Goal: Use online tool/utility: Utilize a website feature to perform a specific function

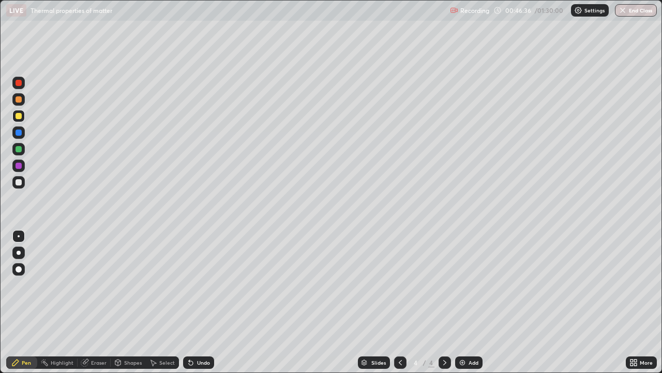
scroll to position [373, 662]
click at [97, 362] on div "Eraser" at bounding box center [99, 362] width 16 height 5
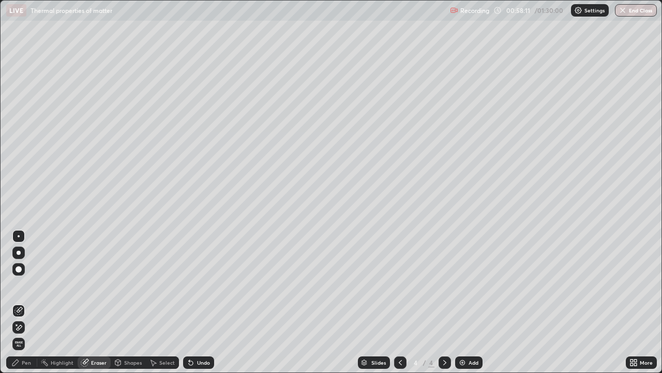
click at [160, 361] on div "Select" at bounding box center [167, 362] width 16 height 5
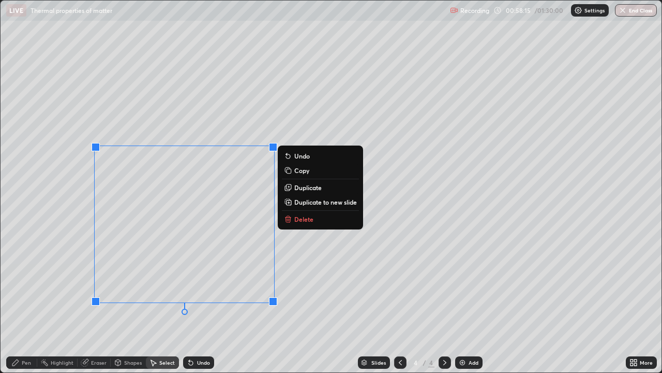
click at [288, 221] on icon at bounding box center [288, 219] width 5 height 5
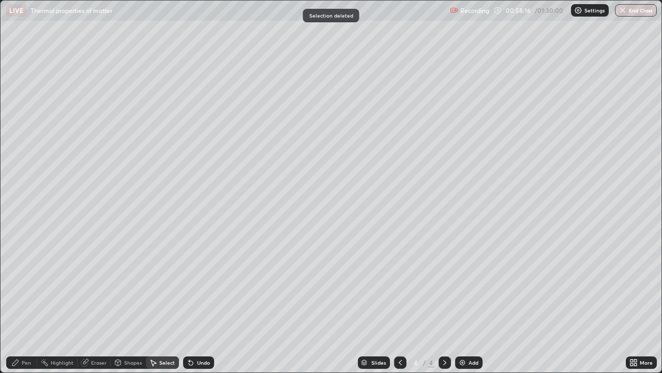
click at [27, 361] on div "Pen" at bounding box center [26, 362] width 9 height 5
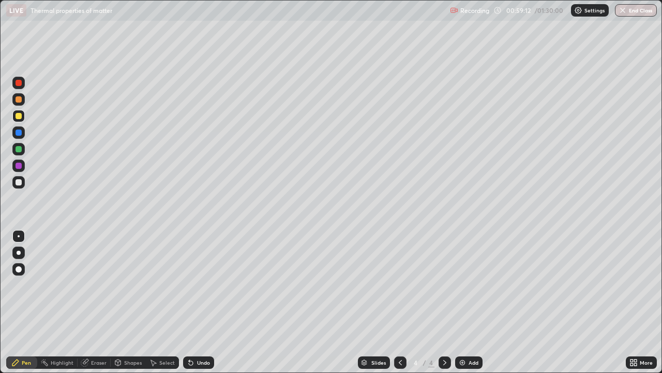
click at [99, 362] on div "Eraser" at bounding box center [99, 362] width 16 height 5
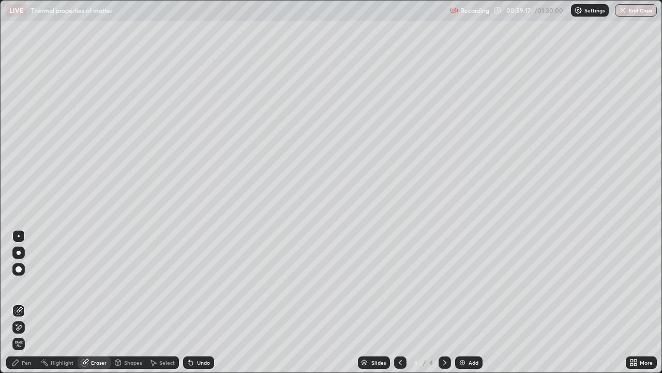
click at [25, 361] on div "Pen" at bounding box center [26, 362] width 9 height 5
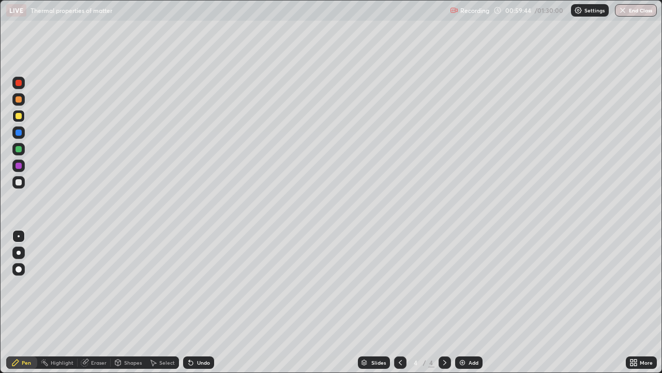
click at [16, 179] on div at bounding box center [18, 182] width 12 height 12
click at [132, 362] on div "Shapes" at bounding box center [133, 362] width 18 height 5
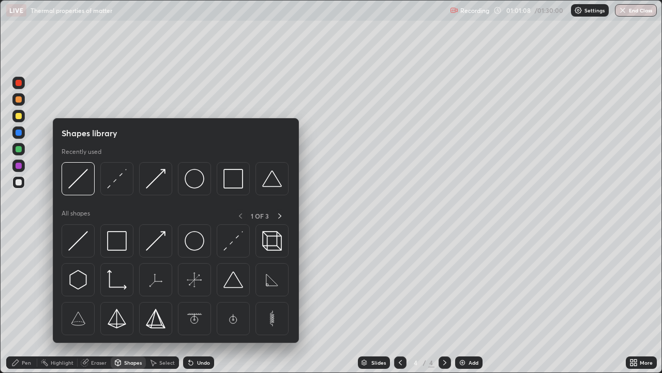
click at [164, 360] on div "Select" at bounding box center [167, 362] width 16 height 5
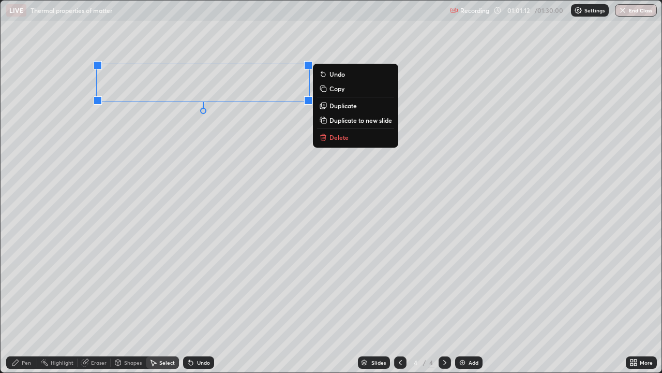
click at [335, 136] on p "Delete" at bounding box center [339, 137] width 19 height 8
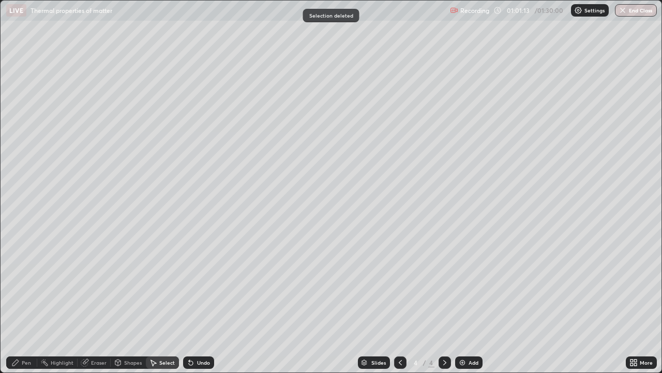
click at [24, 364] on div "Pen" at bounding box center [26, 362] width 9 height 5
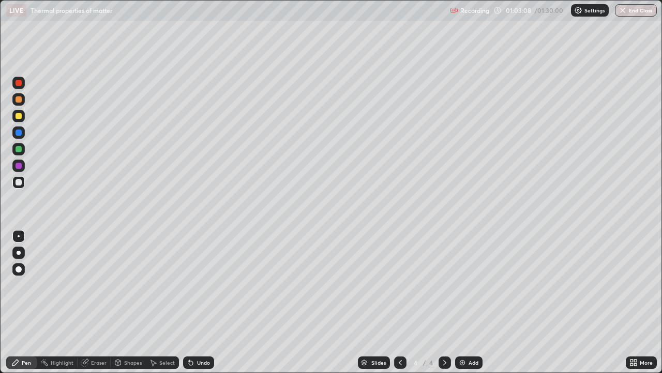
click at [463, 361] on img at bounding box center [463, 362] width 8 height 8
click at [137, 362] on div "Shapes" at bounding box center [133, 362] width 18 height 5
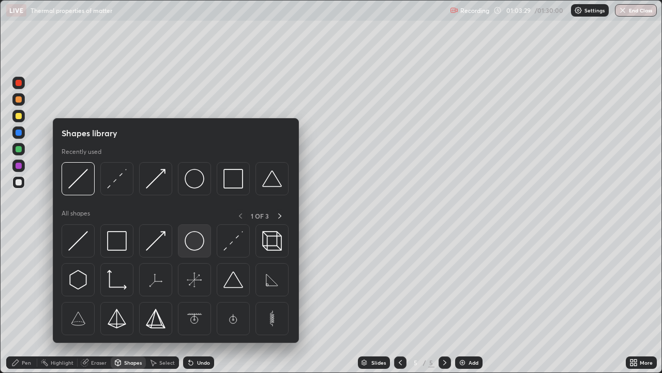
click at [194, 240] on img at bounding box center [195, 241] width 20 height 20
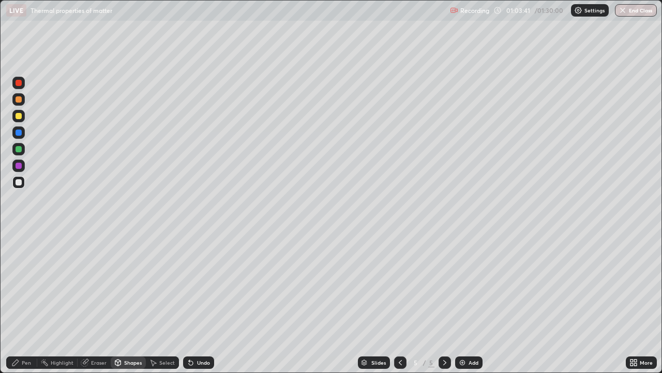
click at [139, 361] on div "Shapes" at bounding box center [133, 362] width 18 height 5
click at [165, 360] on div "Select" at bounding box center [167, 362] width 16 height 5
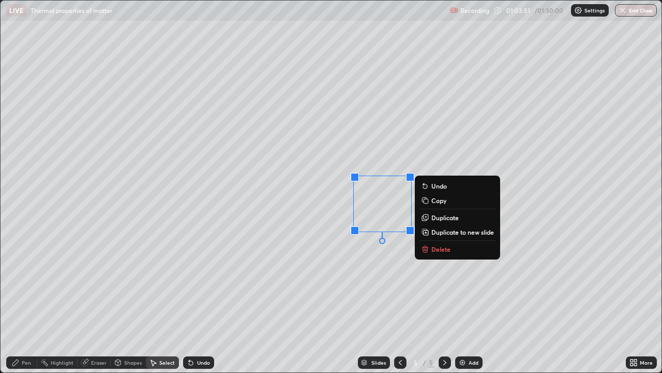
click at [260, 287] on div "0 ° Undo Copy Duplicate Duplicate to new slide Delete" at bounding box center [331, 187] width 661 height 372
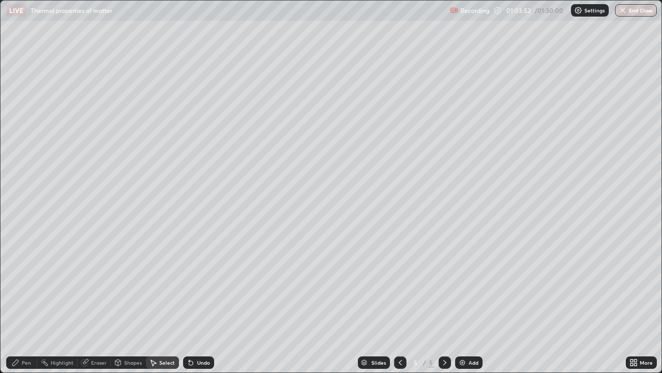
click at [137, 362] on div "Shapes" at bounding box center [133, 362] width 18 height 5
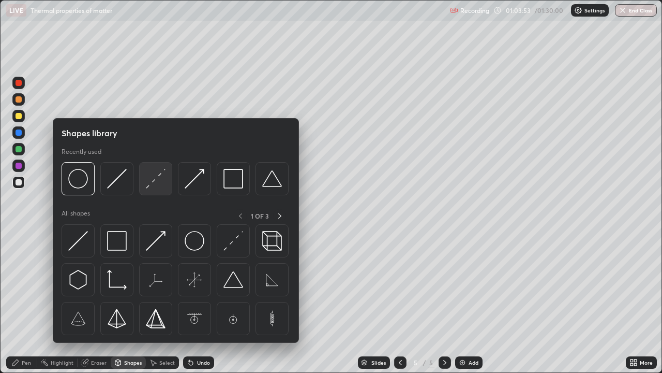
click at [156, 179] on img at bounding box center [156, 179] width 20 height 20
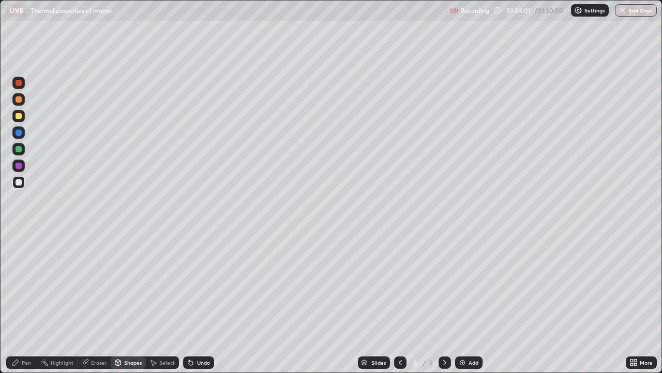
click at [32, 358] on div "Pen" at bounding box center [21, 362] width 31 height 12
click at [19, 115] on div at bounding box center [19, 116] width 6 height 6
click at [19, 181] on div at bounding box center [19, 182] width 6 height 6
click at [20, 116] on div at bounding box center [19, 116] width 6 height 6
click at [20, 150] on div at bounding box center [19, 149] width 6 height 6
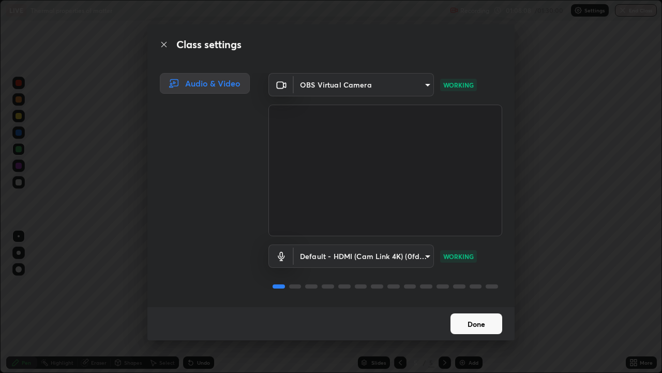
click at [461, 320] on button "Done" at bounding box center [477, 323] width 52 height 21
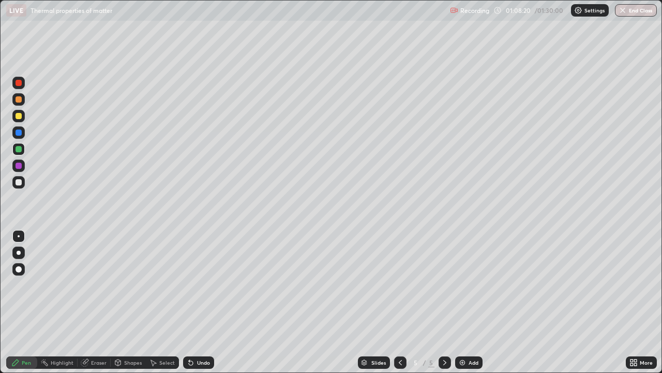
click at [202, 360] on div "Undo" at bounding box center [203, 362] width 13 height 5
click at [21, 182] on div at bounding box center [19, 182] width 6 height 6
click at [463, 361] on img at bounding box center [463, 362] width 8 height 8
click at [130, 361] on div "Shapes" at bounding box center [133, 362] width 18 height 5
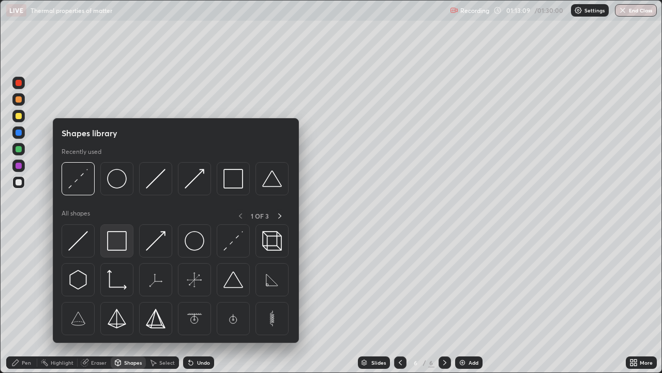
click at [118, 238] on img at bounding box center [117, 241] width 20 height 20
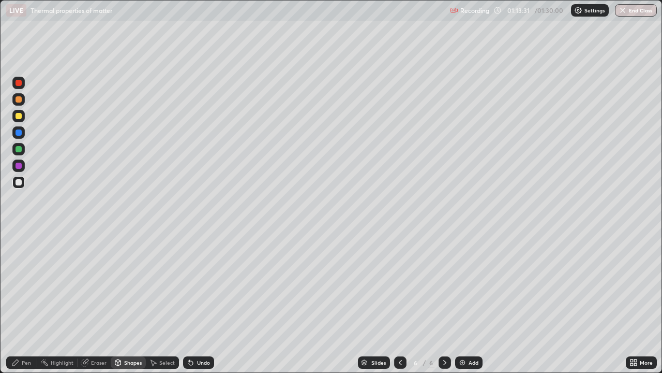
click at [105, 360] on div "Eraser" at bounding box center [99, 362] width 16 height 5
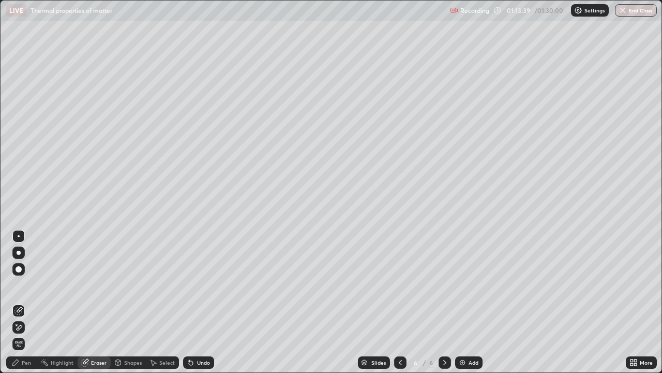
click at [27, 362] on div "Pen" at bounding box center [26, 362] width 9 height 5
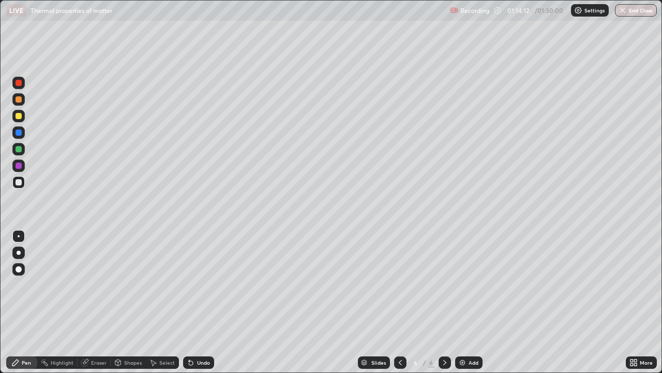
click at [126, 364] on div "Shapes" at bounding box center [133, 362] width 18 height 5
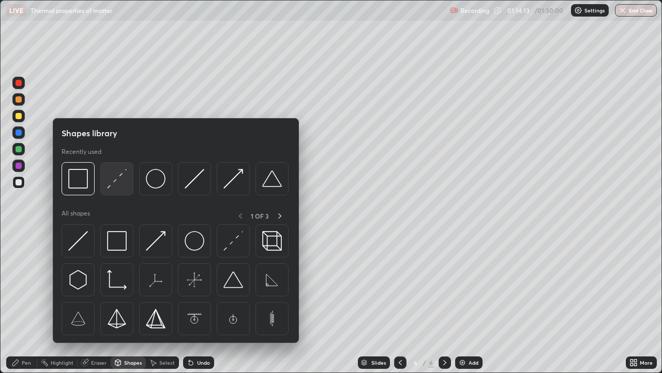
click at [118, 181] on img at bounding box center [117, 179] width 20 height 20
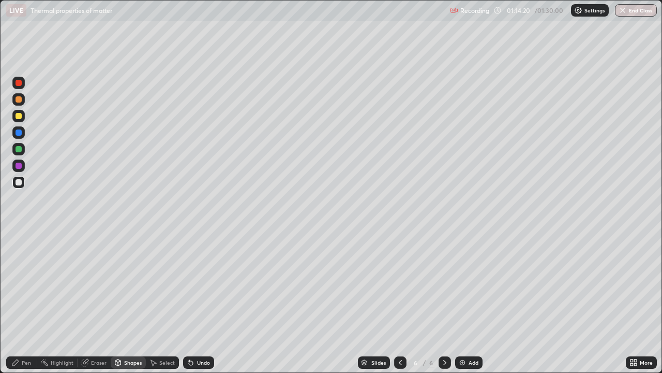
click at [20, 116] on div at bounding box center [19, 116] width 6 height 6
click at [199, 360] on div "Undo" at bounding box center [203, 362] width 13 height 5
click at [31, 359] on div "Pen" at bounding box center [21, 362] width 31 height 12
click at [137, 364] on div "Shapes" at bounding box center [133, 362] width 18 height 5
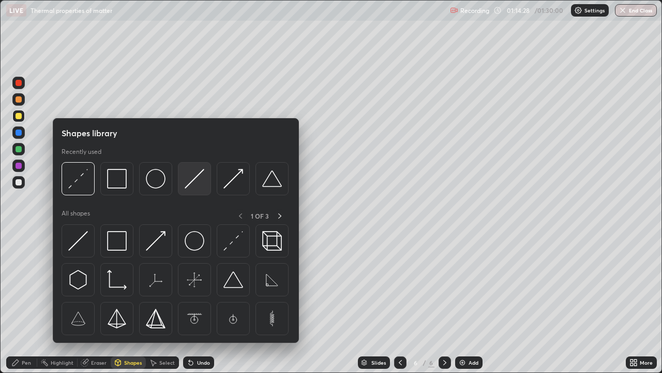
click at [196, 184] on img at bounding box center [195, 179] width 20 height 20
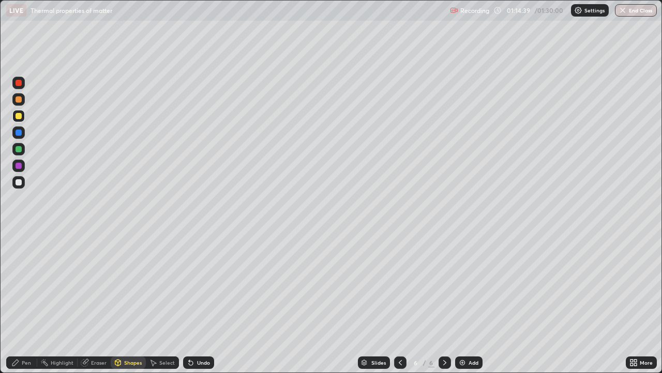
click at [29, 361] on div "Pen" at bounding box center [26, 362] width 9 height 5
click at [20, 152] on div at bounding box center [19, 149] width 6 height 6
click at [204, 363] on div "Undo" at bounding box center [203, 362] width 13 height 5
click at [20, 182] on div at bounding box center [19, 182] width 6 height 6
click at [19, 119] on div at bounding box center [19, 116] width 6 height 6
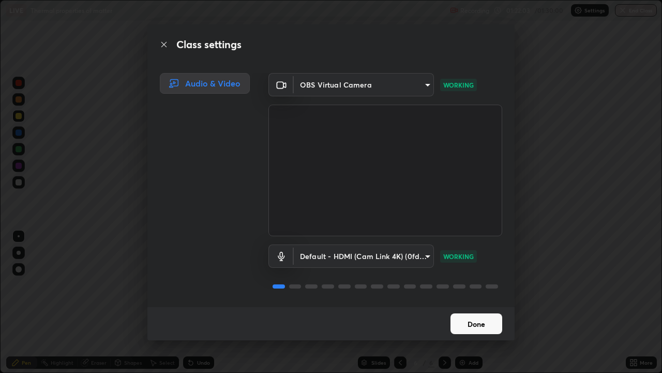
click at [500, 320] on button "Done" at bounding box center [477, 323] width 52 height 21
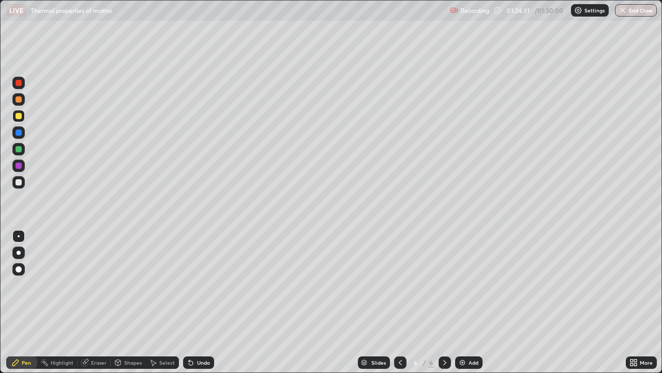
click at [630, 15] on button "End Class" at bounding box center [636, 10] width 42 height 12
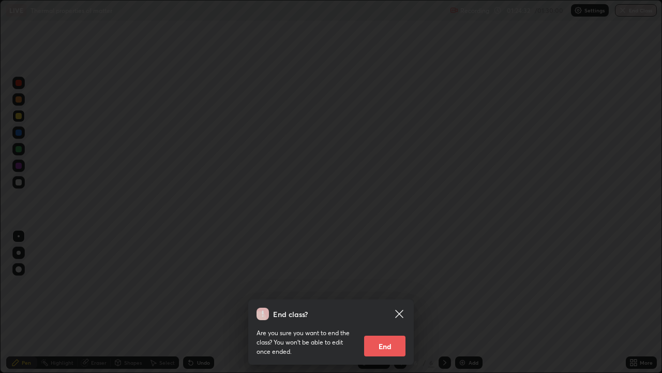
click at [391, 344] on button "End" at bounding box center [384, 345] width 41 height 21
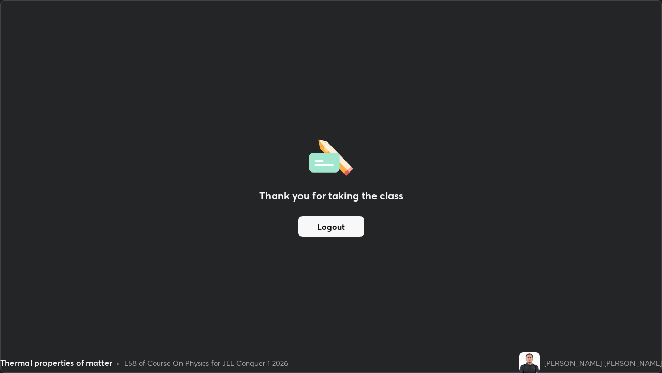
click at [328, 218] on button "Logout" at bounding box center [332, 226] width 66 height 21
